Goal: Task Accomplishment & Management: Complete application form

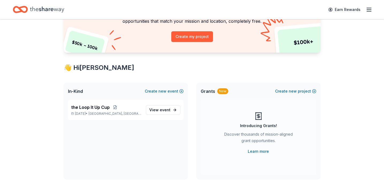
scroll to position [55, 0]
click at [165, 111] on span "event" at bounding box center [165, 109] width 11 height 5
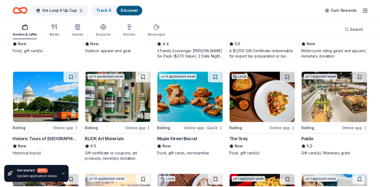
scroll to position [130, 0]
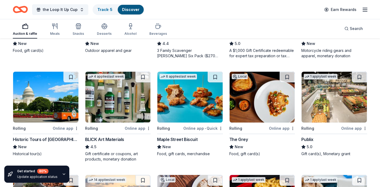
click at [137, 128] on div "Online app" at bounding box center [138, 128] width 26 height 7
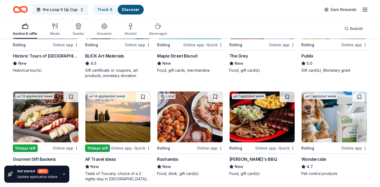
scroll to position [257, 0]
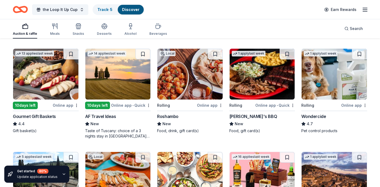
click at [113, 72] on img at bounding box center [117, 74] width 65 height 51
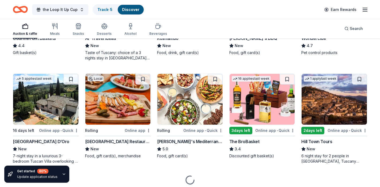
scroll to position [352, 0]
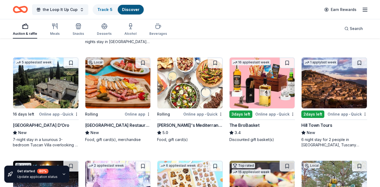
click at [42, 90] on img at bounding box center [45, 83] width 65 height 51
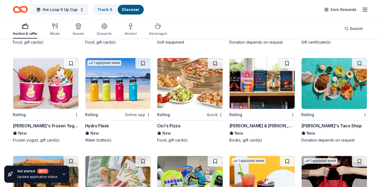
scroll to position [1976, 0]
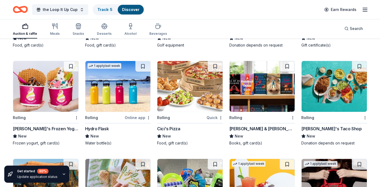
click at [117, 87] on img at bounding box center [117, 86] width 65 height 51
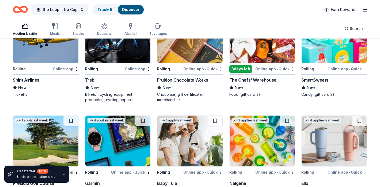
scroll to position [2915, 0]
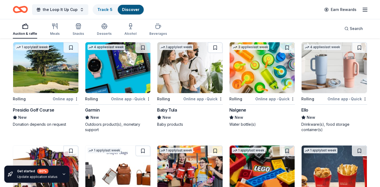
click at [44, 83] on img at bounding box center [45, 67] width 65 height 51
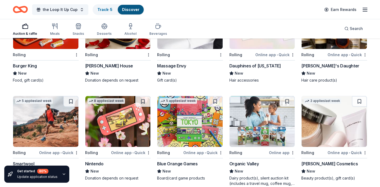
scroll to position [3105, 0]
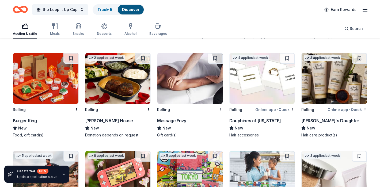
click at [327, 82] on img at bounding box center [334, 78] width 65 height 51
click at [257, 83] on img at bounding box center [262, 78] width 65 height 51
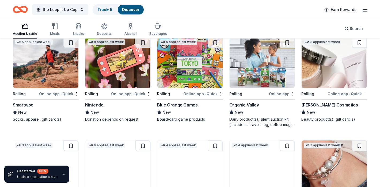
scroll to position [3219, 0]
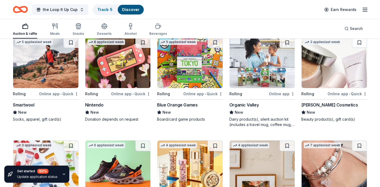
click at [333, 72] on img at bounding box center [334, 62] width 65 height 51
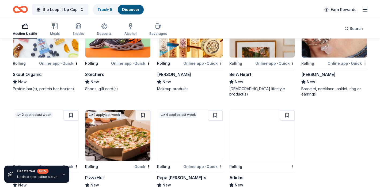
scroll to position [3372, 0]
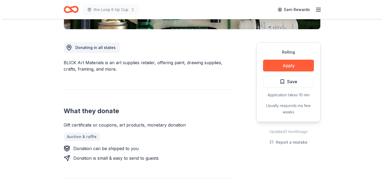
scroll to position [143, 0]
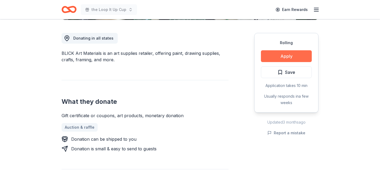
click at [278, 58] on button "Apply" at bounding box center [286, 56] width 51 height 12
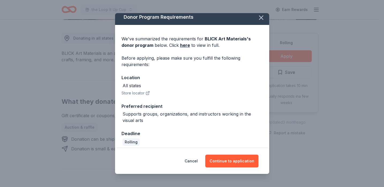
scroll to position [7, 0]
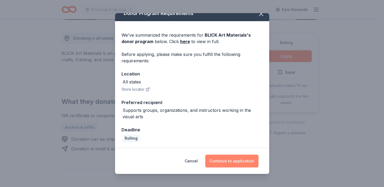
click at [242, 165] on button "Continue to application" at bounding box center [231, 161] width 53 height 13
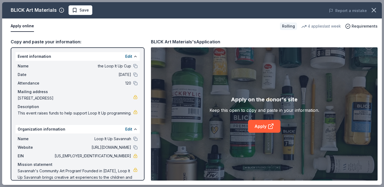
scroll to position [0, 0]
click at [258, 125] on link "Apply" at bounding box center [264, 126] width 32 height 13
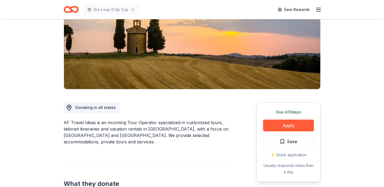
scroll to position [112, 0]
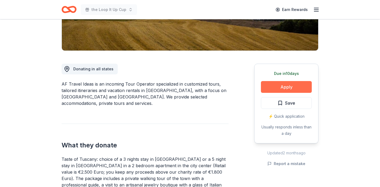
click at [284, 86] on button "Apply" at bounding box center [286, 87] width 51 height 12
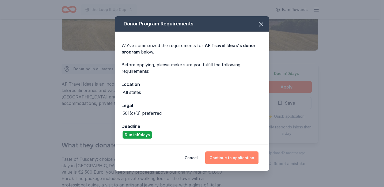
click at [221, 157] on button "Continue to application" at bounding box center [231, 158] width 53 height 13
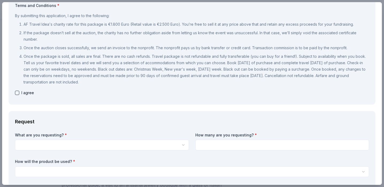
scroll to position [60, 0]
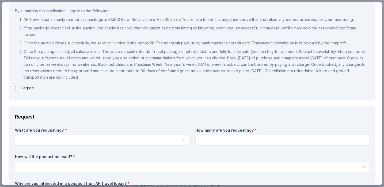
click at [15, 87] on button "button" at bounding box center [17, 88] width 4 height 4
checkbox input "true"
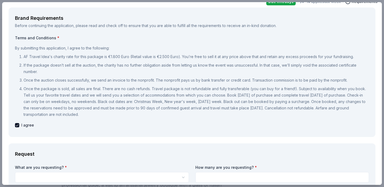
scroll to position [0, 0]
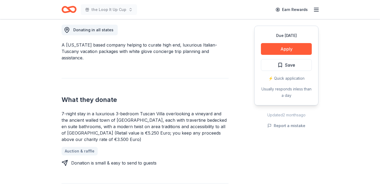
scroll to position [167, 0]
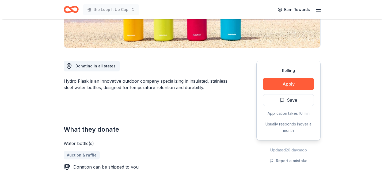
scroll to position [117, 0]
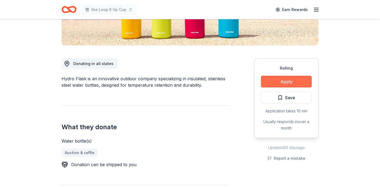
click at [285, 87] on button "Apply" at bounding box center [286, 82] width 51 height 12
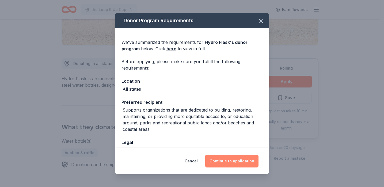
click at [230, 160] on button "Continue to application" at bounding box center [231, 161] width 53 height 13
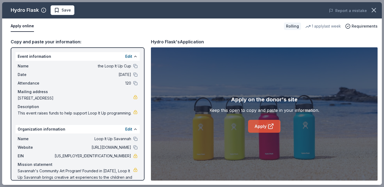
click at [263, 129] on link "Apply" at bounding box center [264, 126] width 32 height 13
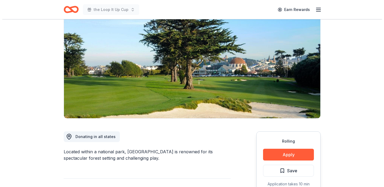
scroll to position [81, 0]
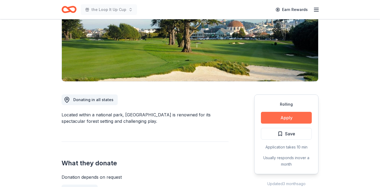
click at [289, 119] on button "Apply" at bounding box center [286, 118] width 51 height 12
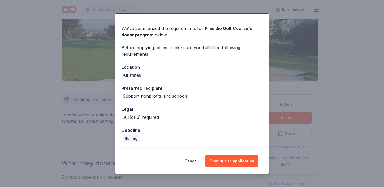
scroll to position [14, 0]
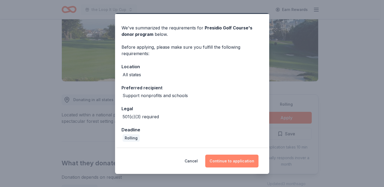
click at [218, 162] on button "Continue to application" at bounding box center [231, 161] width 53 height 13
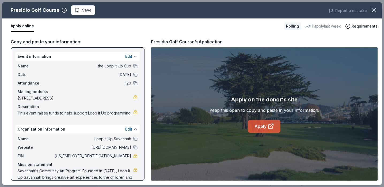
click at [264, 126] on link "Apply" at bounding box center [264, 126] width 32 height 13
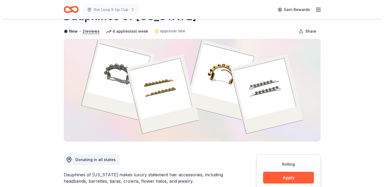
scroll to position [142, 0]
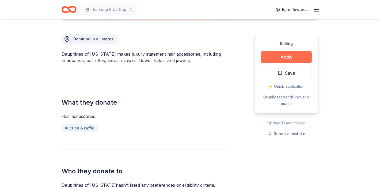
click at [304, 59] on button "Apply" at bounding box center [286, 57] width 51 height 12
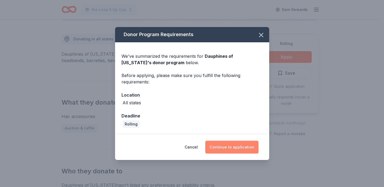
click at [215, 149] on button "Continue to application" at bounding box center [231, 147] width 53 height 13
